Goal: Navigation & Orientation: Find specific page/section

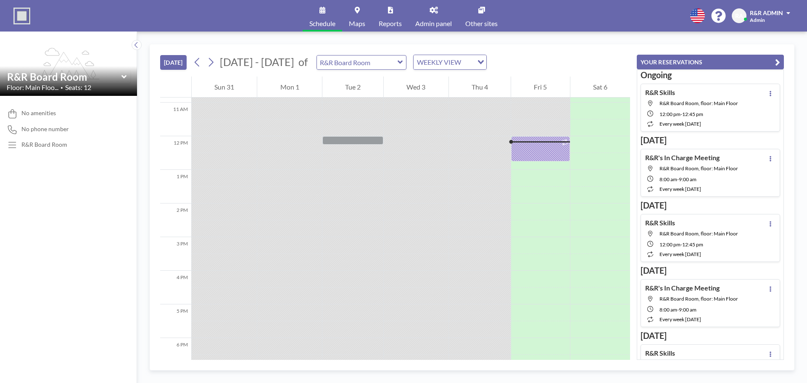
scroll to position [344, 0]
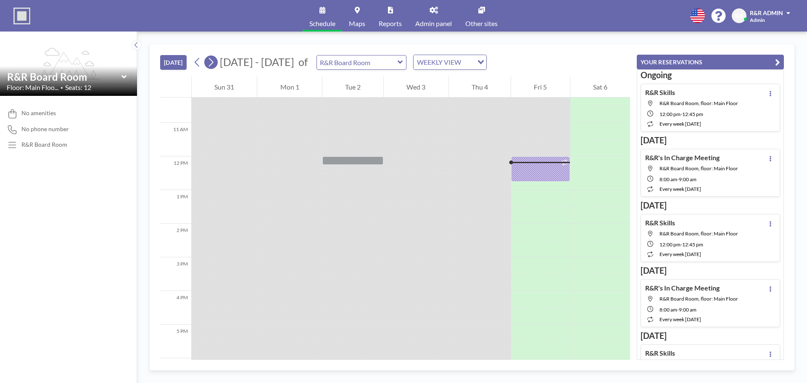
click at [213, 62] on icon at bounding box center [211, 62] width 5 height 9
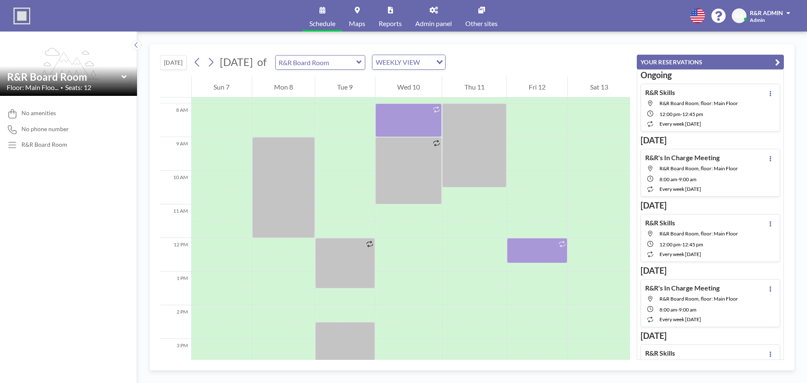
scroll to position [252, 0]
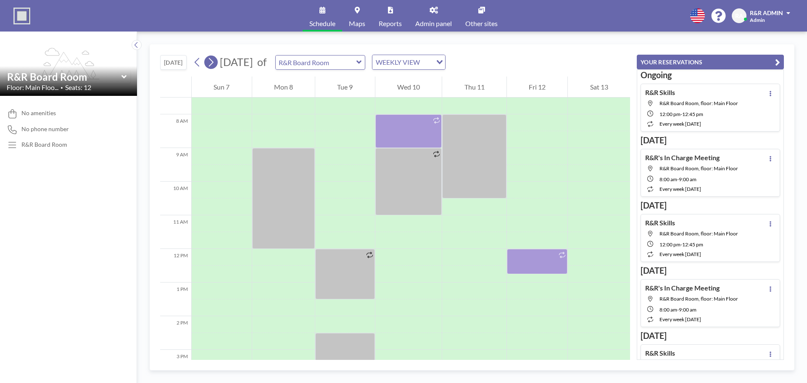
click at [213, 61] on icon at bounding box center [211, 62] width 5 height 9
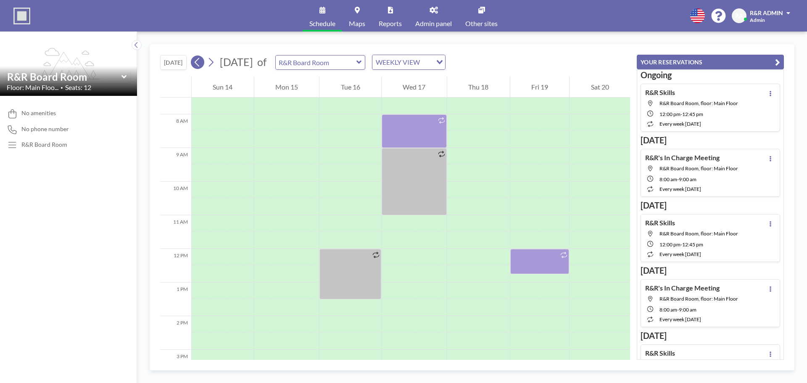
click at [199, 63] on icon at bounding box center [197, 62] width 8 height 13
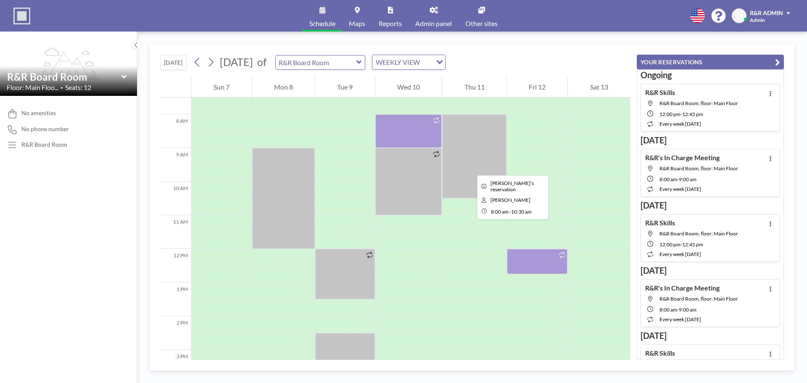
click at [470, 168] on div at bounding box center [474, 156] width 64 height 84
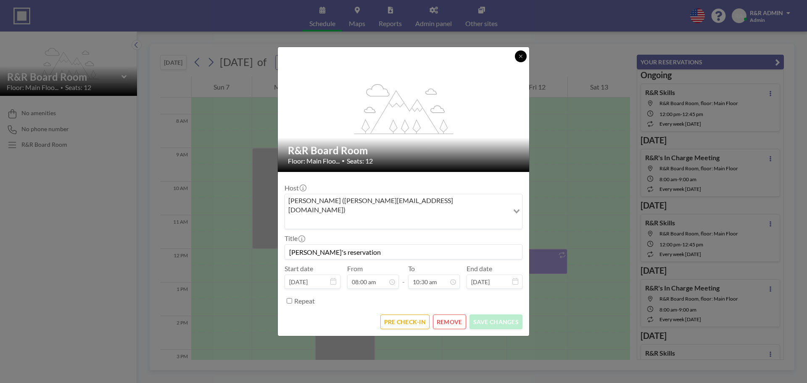
click at [518, 59] on icon at bounding box center [520, 56] width 5 height 5
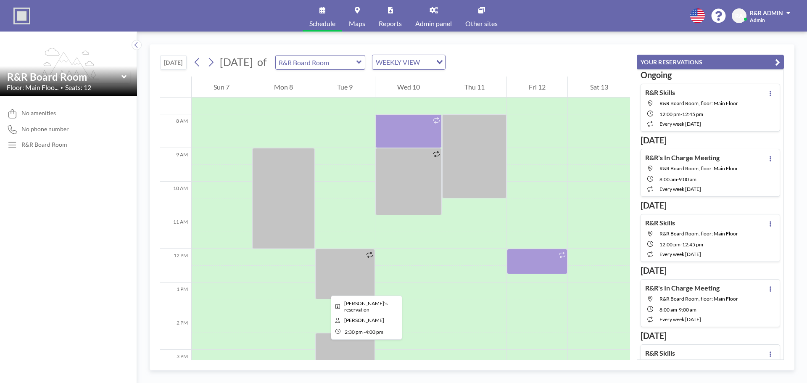
click at [324, 347] on div at bounding box center [345, 358] width 60 height 50
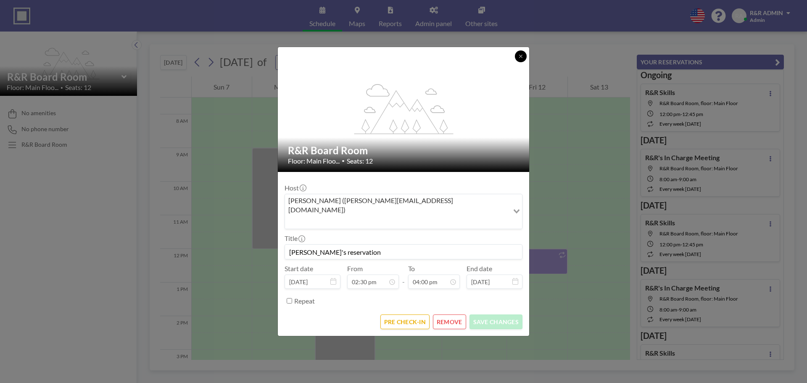
click at [520, 59] on icon at bounding box center [520, 56] width 5 height 5
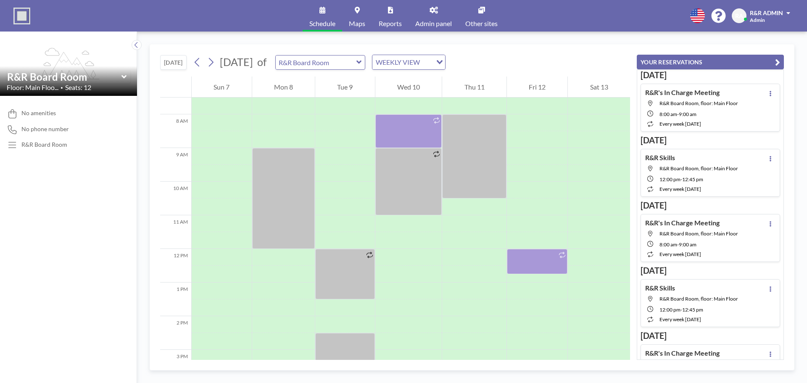
click at [434, 13] on icon at bounding box center [433, 10] width 8 height 7
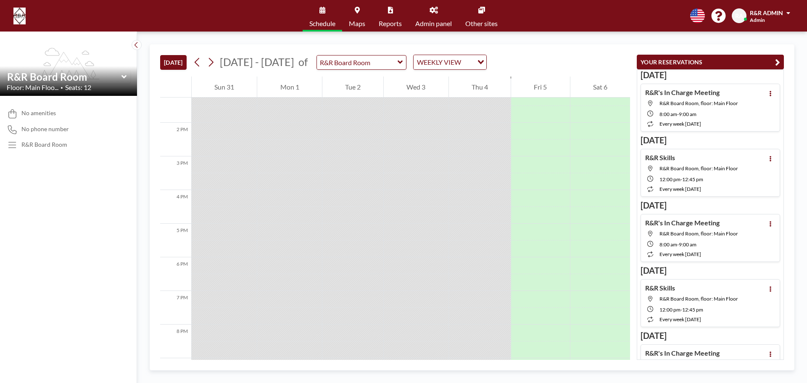
scroll to position [403, 0]
click at [19, 19] on img at bounding box center [19, 16] width 12 height 17
click at [47, 20] on div "Schedule Maps Reports Admin panel Other sites English Polski 日本語 Española RA R&…" at bounding box center [403, 16] width 807 height 32
click at [429, 15] on link "Admin panel" at bounding box center [433, 16] width 50 height 32
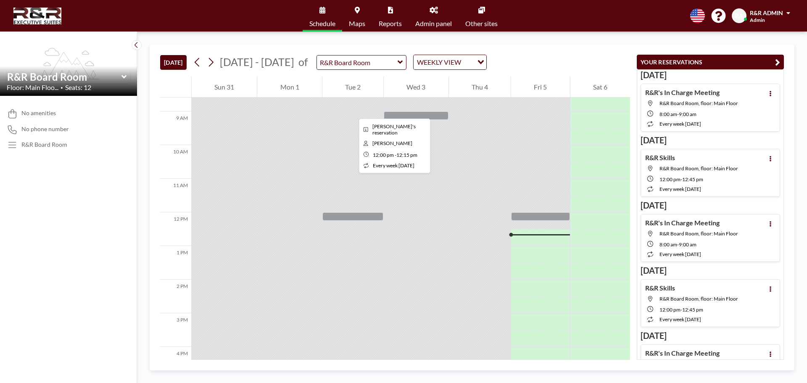
scroll to position [277, 0]
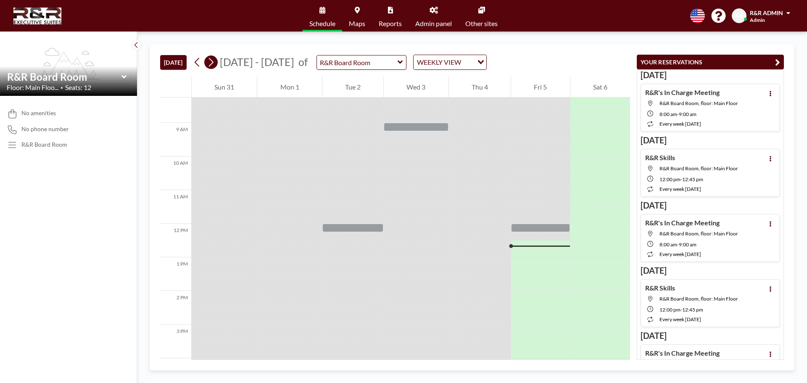
click at [213, 61] on icon at bounding box center [211, 62] width 8 height 13
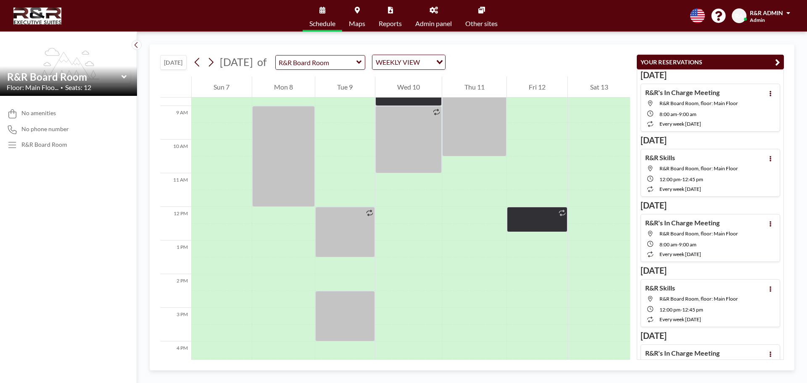
scroll to position [252, 0]
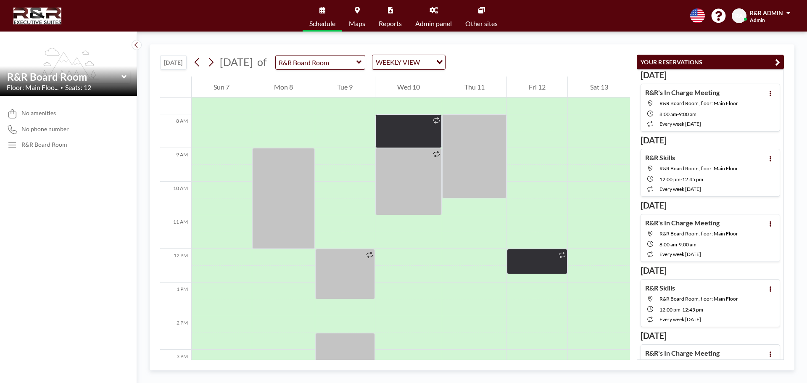
click at [434, 14] on link "Admin panel" at bounding box center [433, 16] width 50 height 32
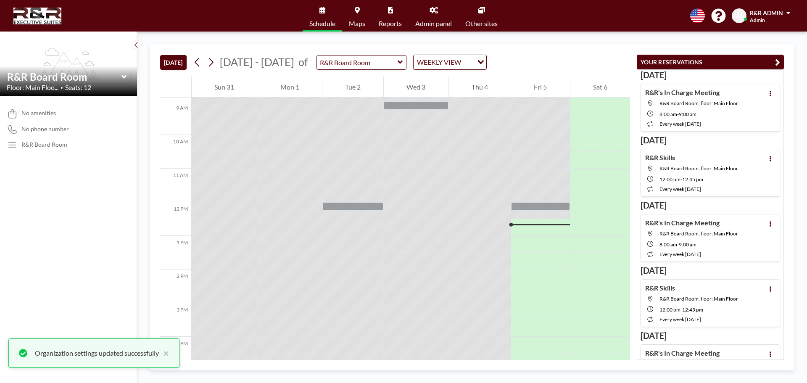
scroll to position [277, 0]
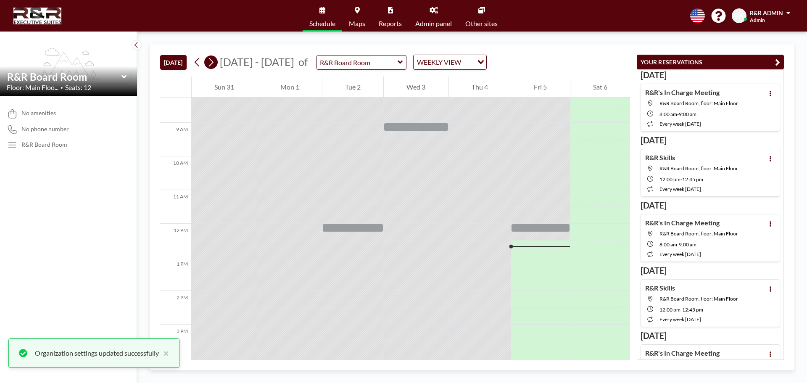
click at [215, 62] on icon at bounding box center [211, 62] width 8 height 13
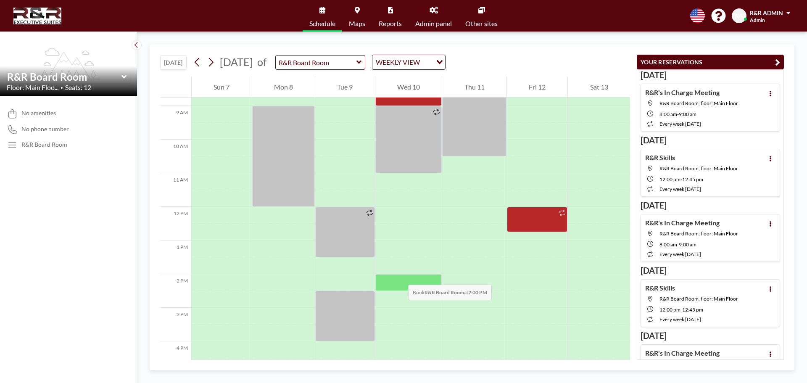
scroll to position [252, 0]
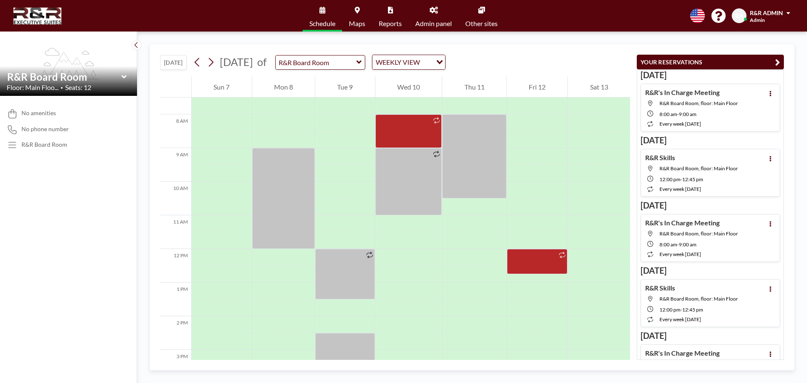
click at [441, 16] on link "Admin panel" at bounding box center [433, 16] width 50 height 32
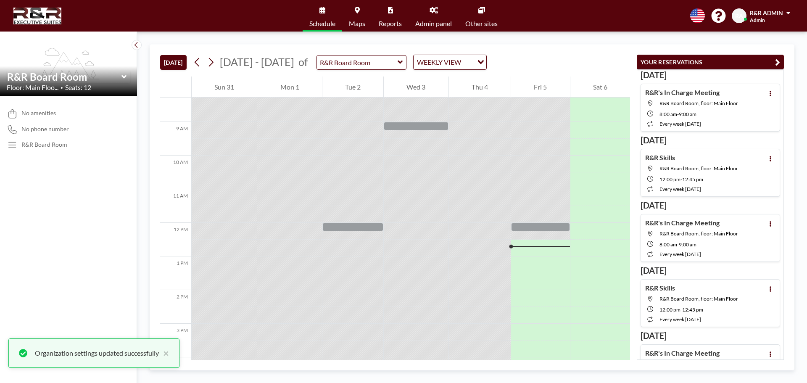
scroll to position [277, 0]
click at [214, 60] on icon at bounding box center [211, 62] width 8 height 13
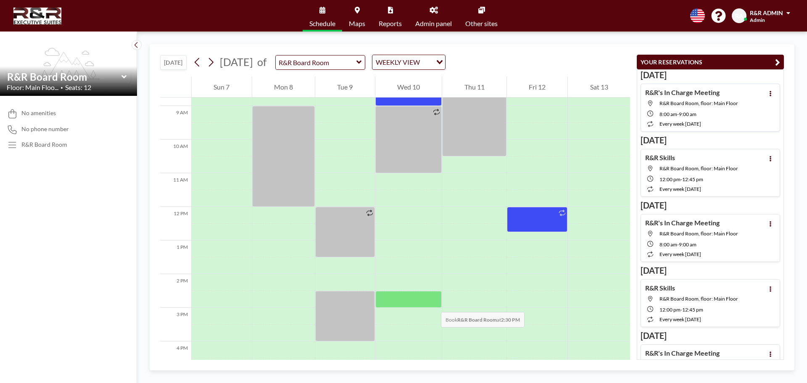
scroll to position [252, 0]
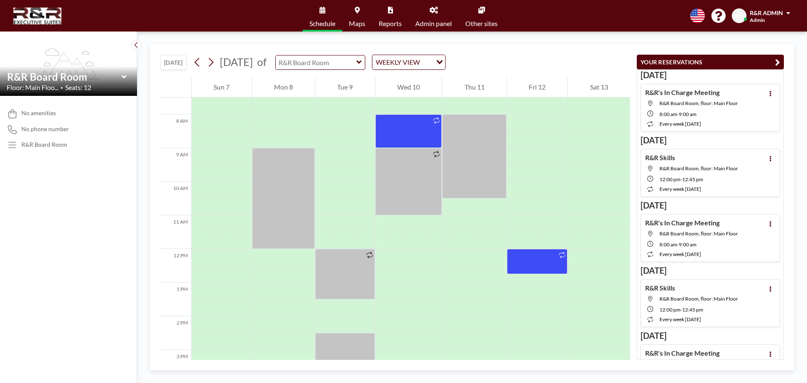
click at [353, 63] on input "text" at bounding box center [316, 62] width 81 height 14
type input "R&R Board Room"
click at [435, 59] on div "WEEKLY VIEW" at bounding box center [403, 61] width 63 height 13
click at [448, 75] on li "DAILY VIEW" at bounding box center [452, 77] width 72 height 12
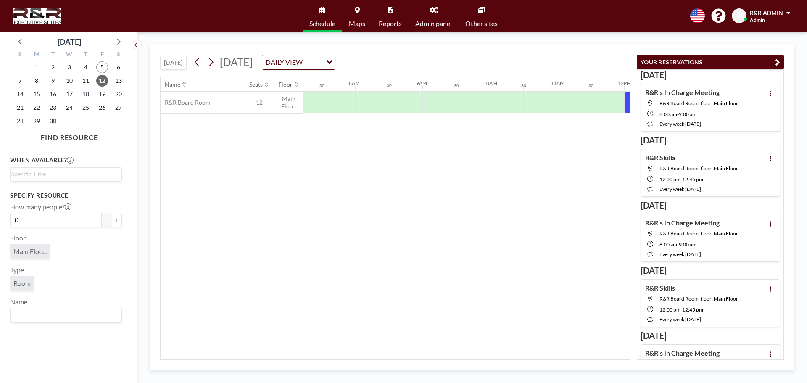
scroll to position [0, 504]
click at [325, 65] on div "DAILY VIEW" at bounding box center [293, 61] width 63 height 13
click at [391, 89] on li "WEEKLY VIEW" at bounding box center [393, 89] width 72 height 12
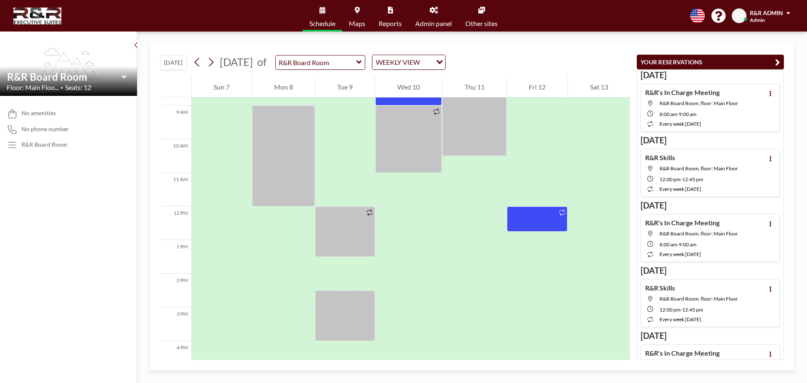
scroll to position [294, 0]
click at [360, 16] on link "Maps" at bounding box center [357, 16] width 30 height 32
